Goal: Task Accomplishment & Management: Manage account settings

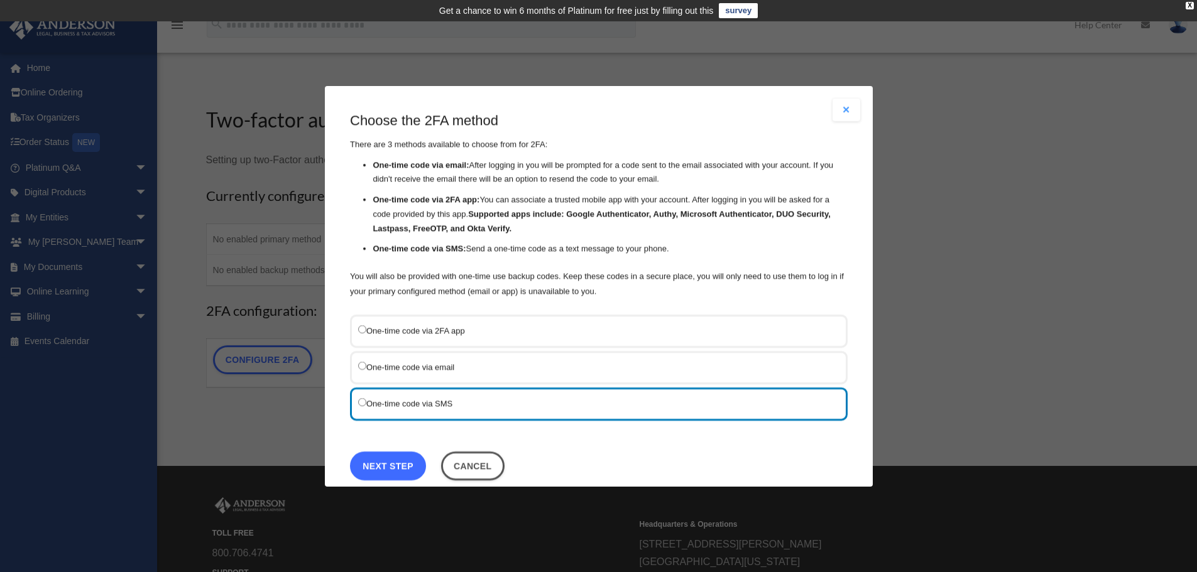
click at [403, 466] on link "Next Step" at bounding box center [388, 465] width 76 height 29
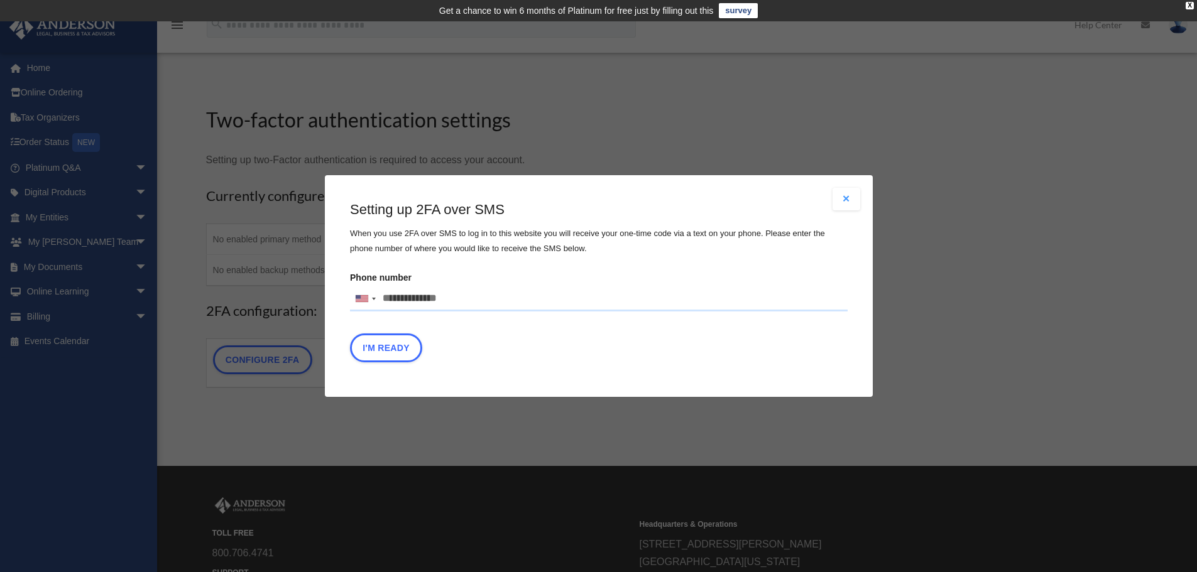
drag, startPoint x: 463, startPoint y: 302, endPoint x: 402, endPoint y: 302, distance: 61.6
click at [402, 302] on input "Phone number United States +1 United Kingdom +44 Afghanistan (‫افغانستان‬‎) +93…" at bounding box center [599, 299] width 498 height 25
type input "**********"
click at [479, 349] on div "I'm Ready" at bounding box center [599, 351] width 498 height 35
click at [391, 353] on button "I'm Ready" at bounding box center [386, 348] width 72 height 29
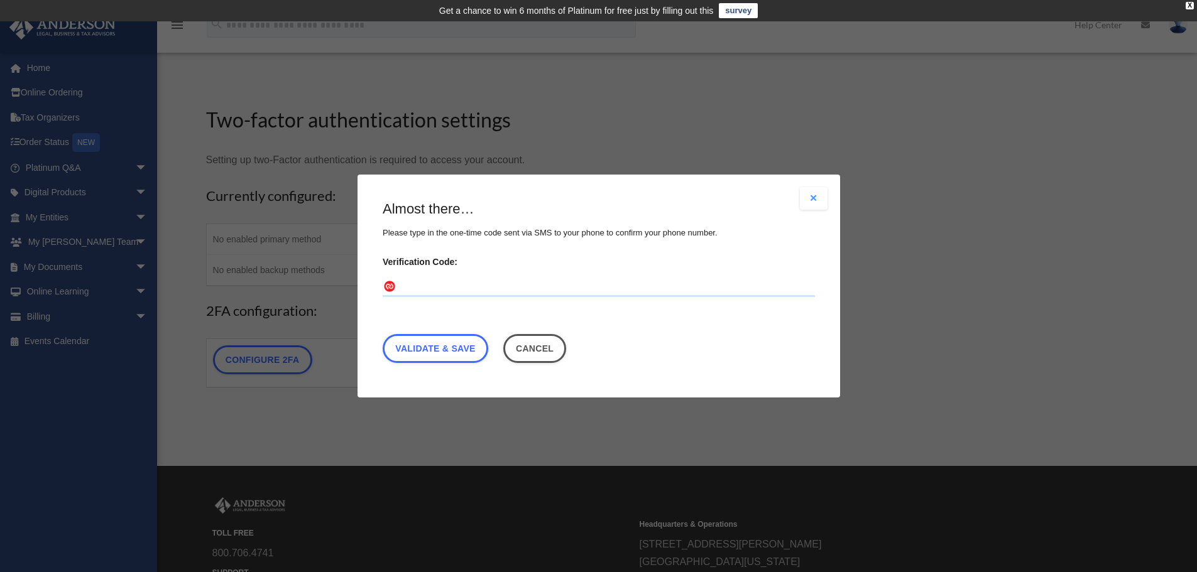
click at [434, 289] on input "Verification Code:" at bounding box center [599, 287] width 432 height 20
type input "******"
click at [435, 348] on link "Validate & Save" at bounding box center [436, 348] width 106 height 29
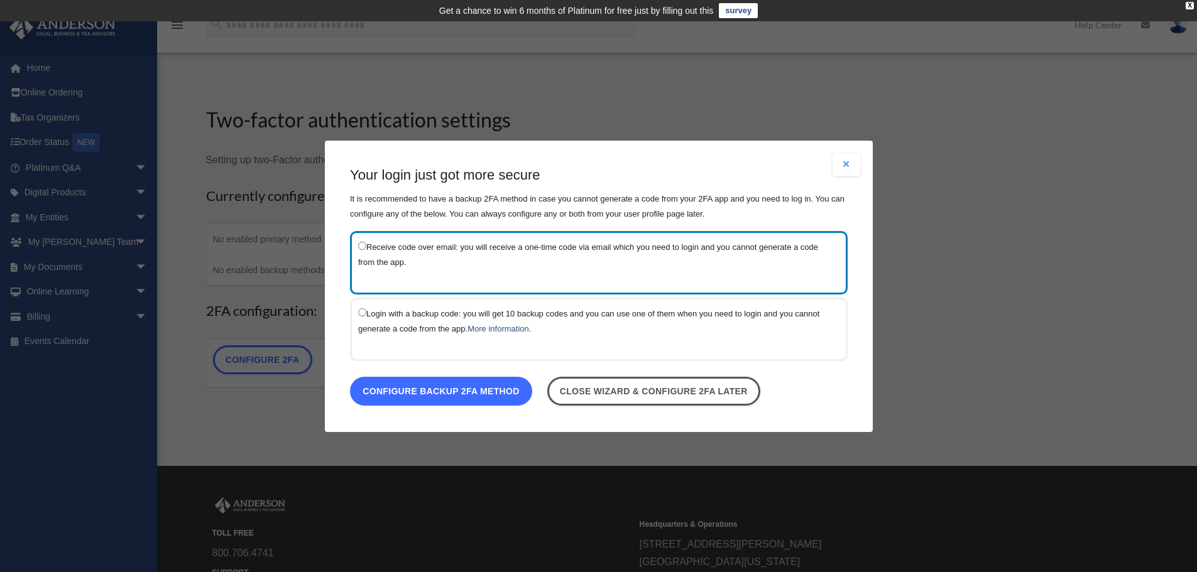
click at [461, 392] on link "Configure backup 2FA method" at bounding box center [441, 390] width 182 height 29
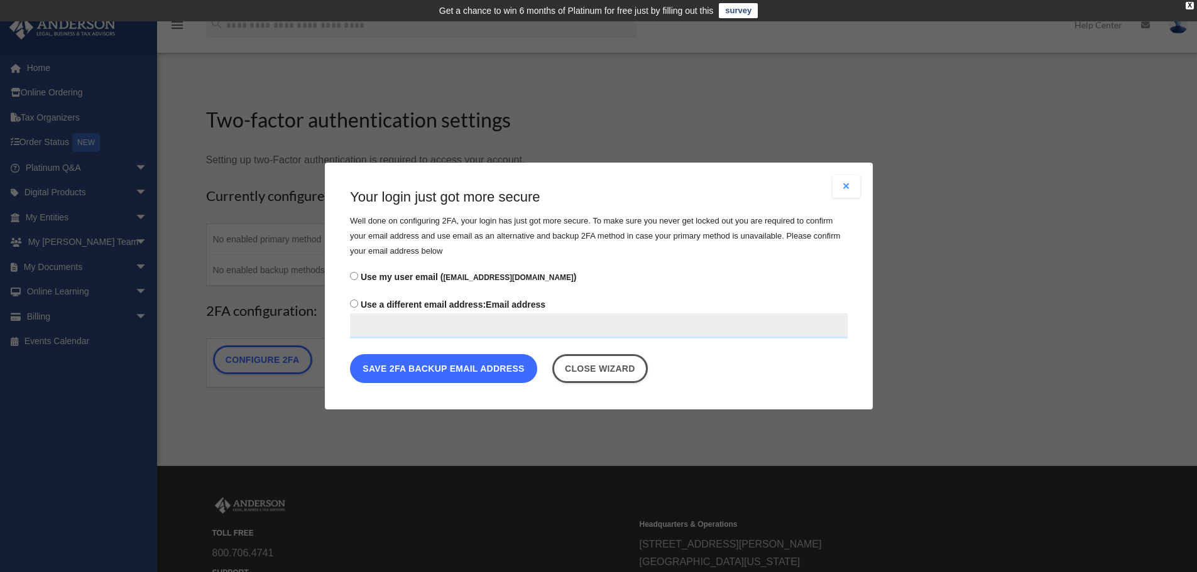
click at [460, 371] on button "Save 2FA backup email address" at bounding box center [443, 368] width 187 height 29
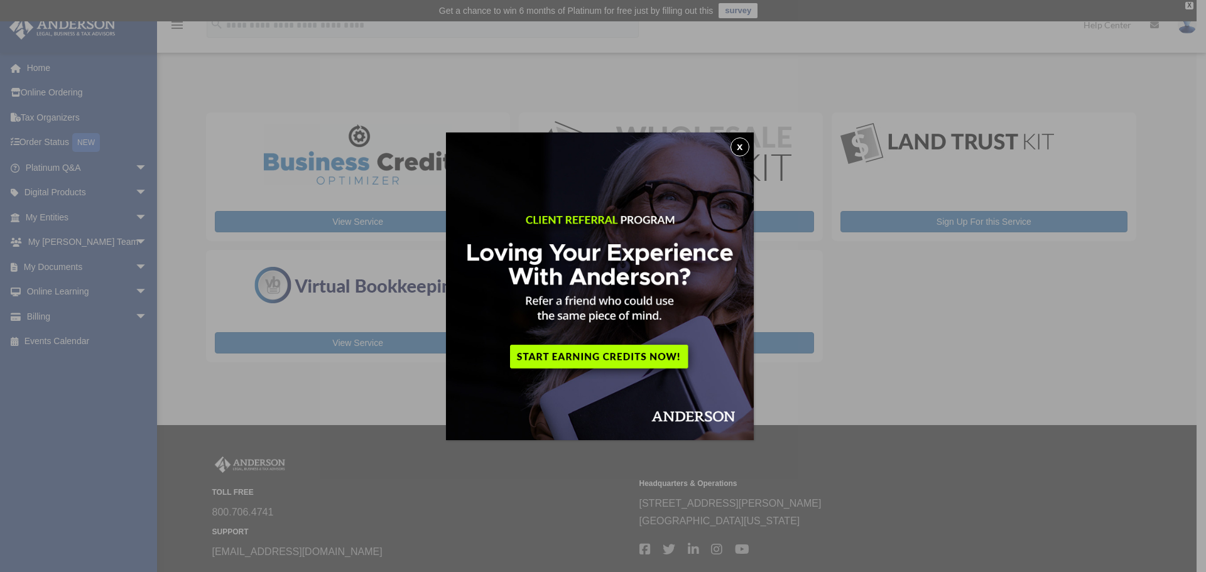
click at [588, 354] on img at bounding box center [600, 287] width 308 height 308
click at [190, 391] on div "x" at bounding box center [603, 286] width 1206 height 572
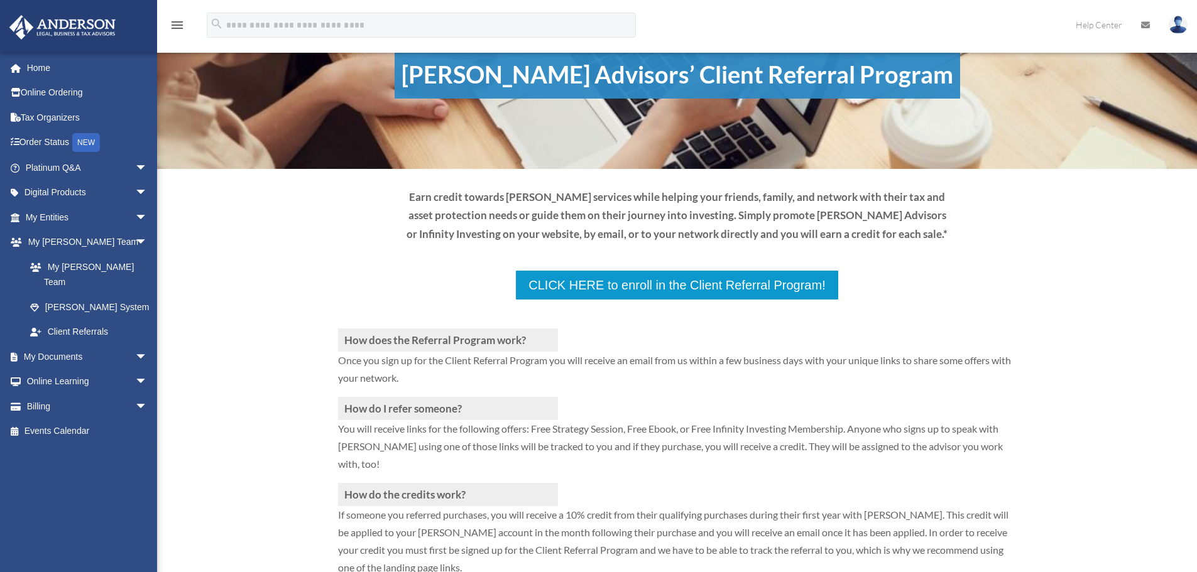
scroll to position [63, 0]
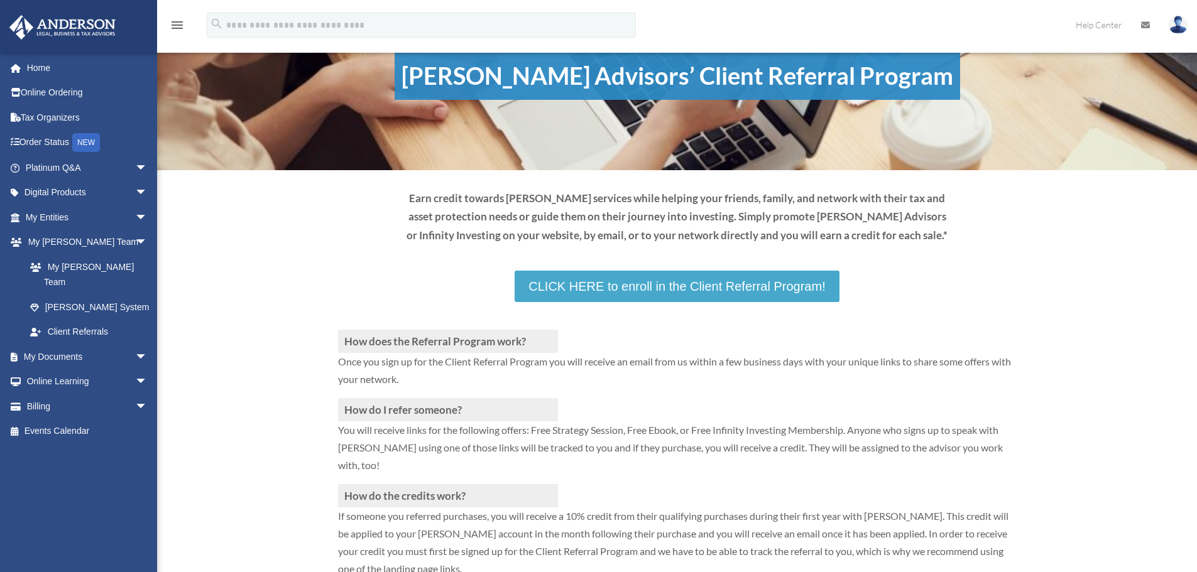
click at [695, 286] on link "CLICK HERE to enroll in the Client Referral Program!" at bounding box center [677, 286] width 324 height 31
